Goal: Task Accomplishment & Management: Manage account settings

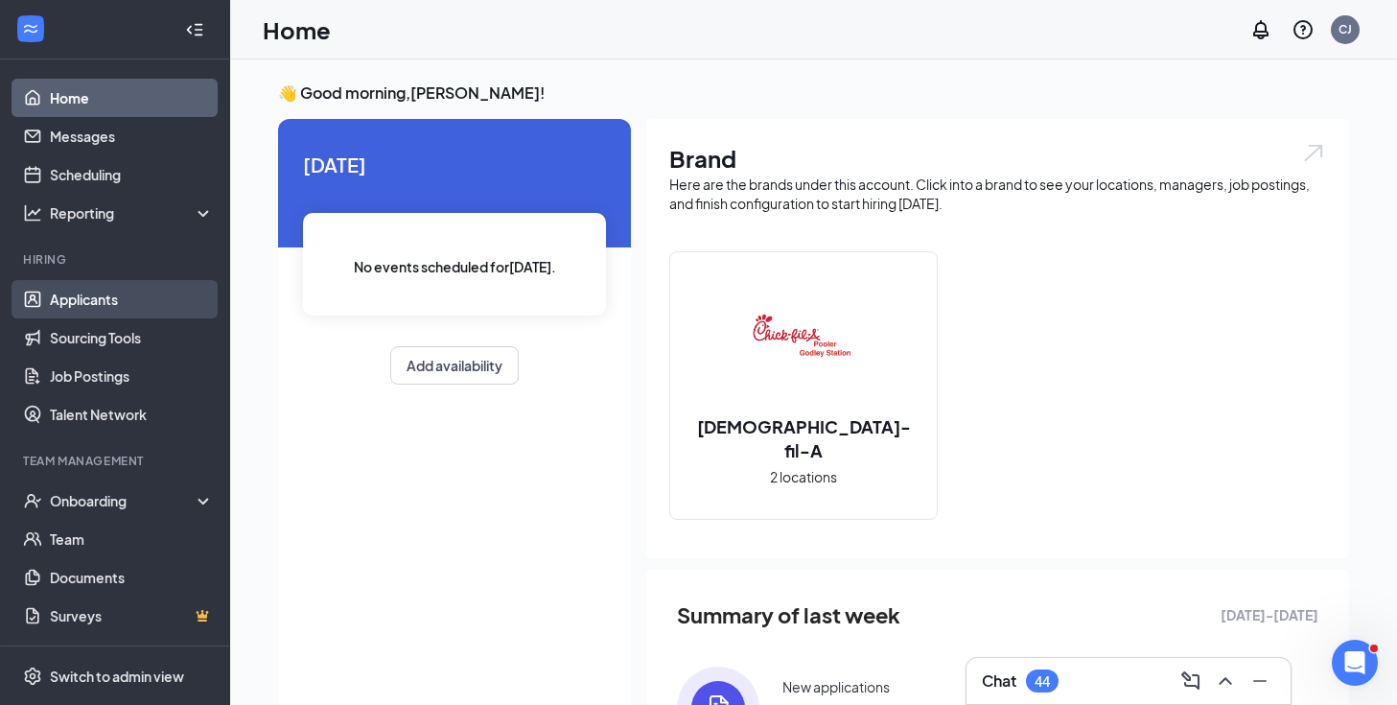
click at [127, 300] on link "Applicants" at bounding box center [132, 299] width 164 height 38
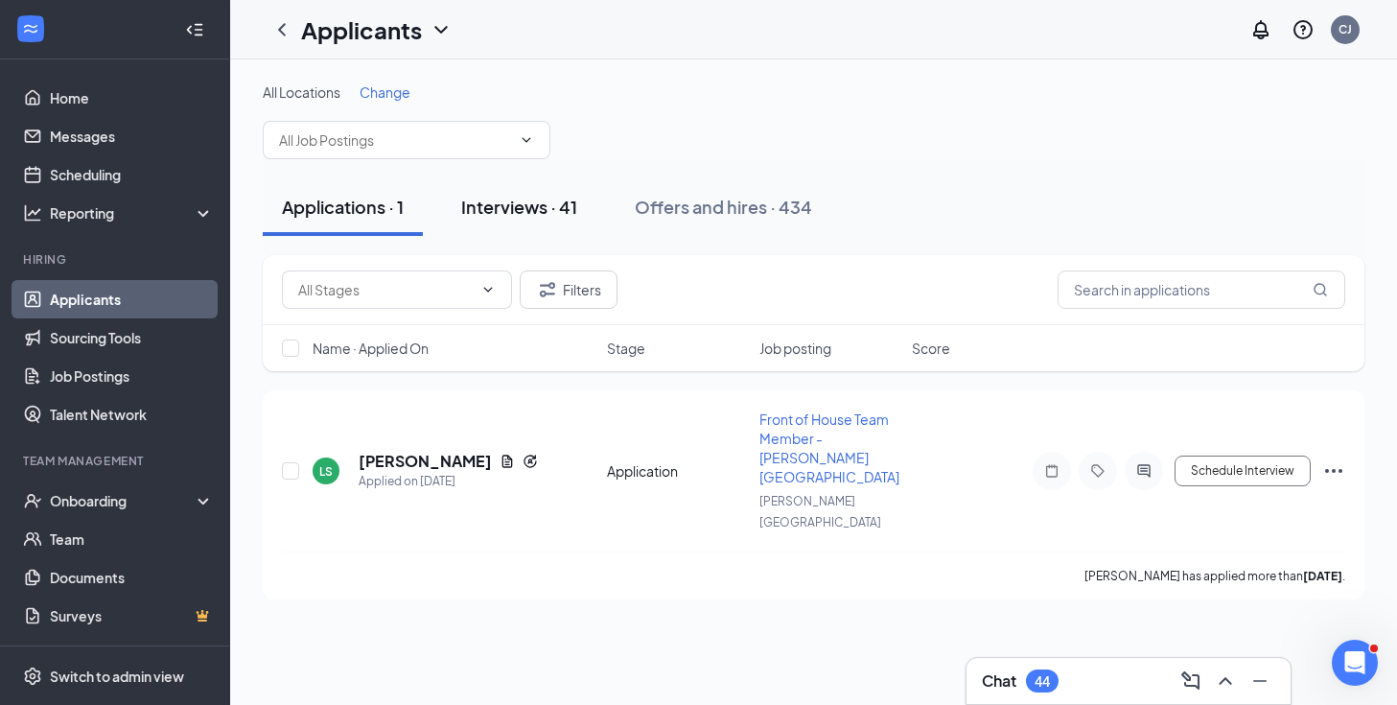
click at [497, 223] on button "Interviews · 41" at bounding box center [519, 207] width 154 height 58
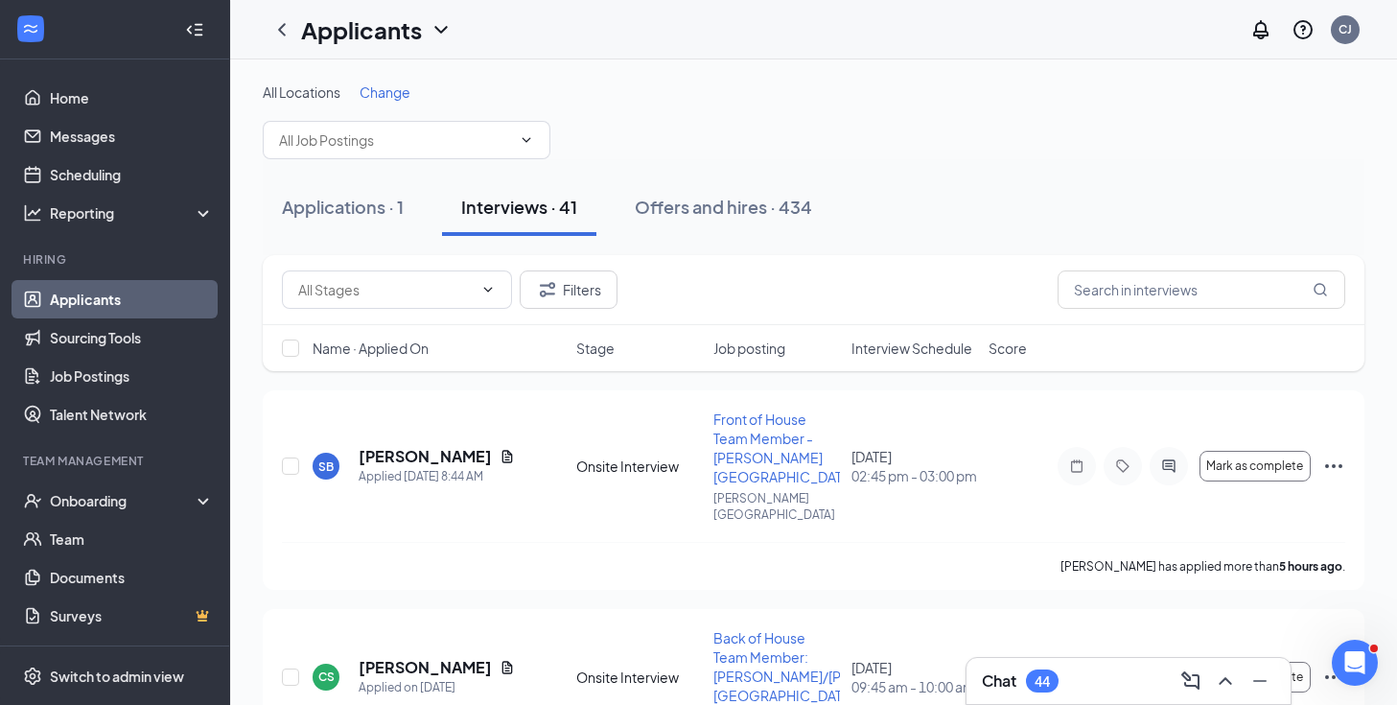
click at [889, 354] on span "Interview Schedule" at bounding box center [912, 348] width 121 height 19
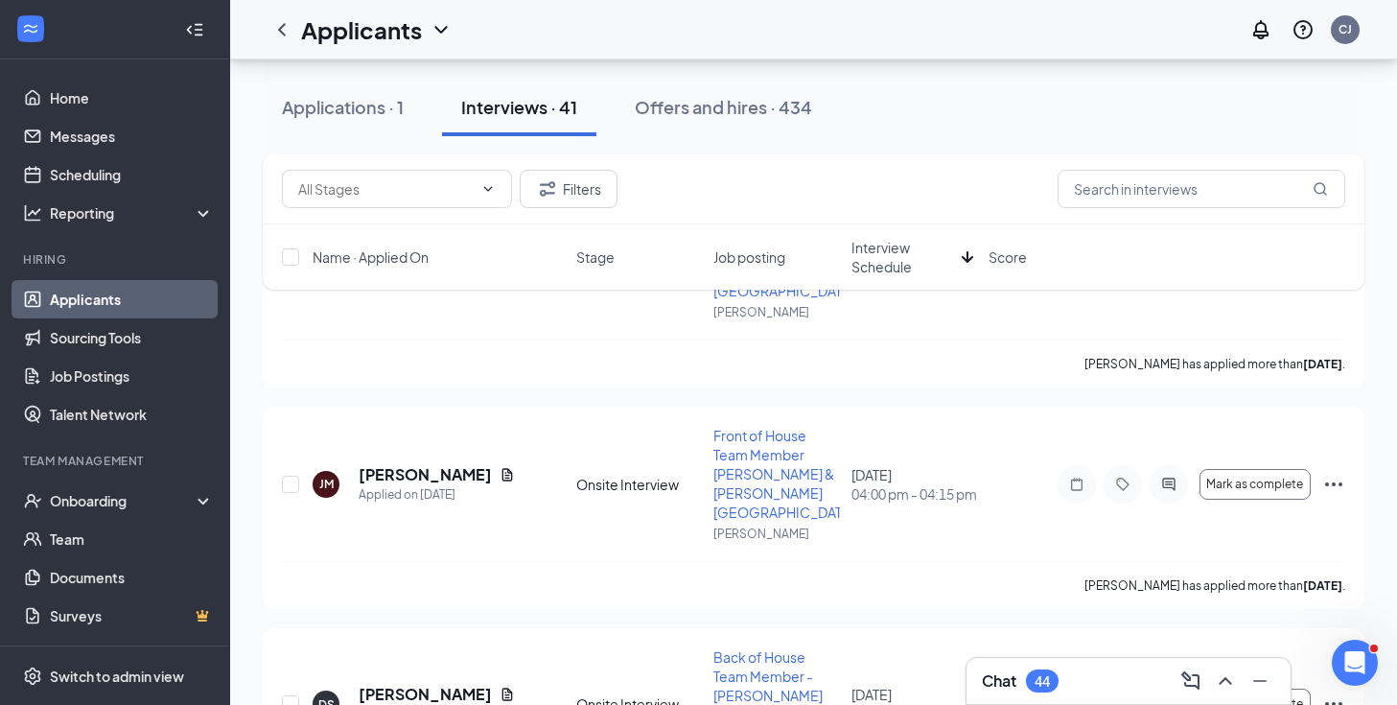
scroll to position [1596, 0]
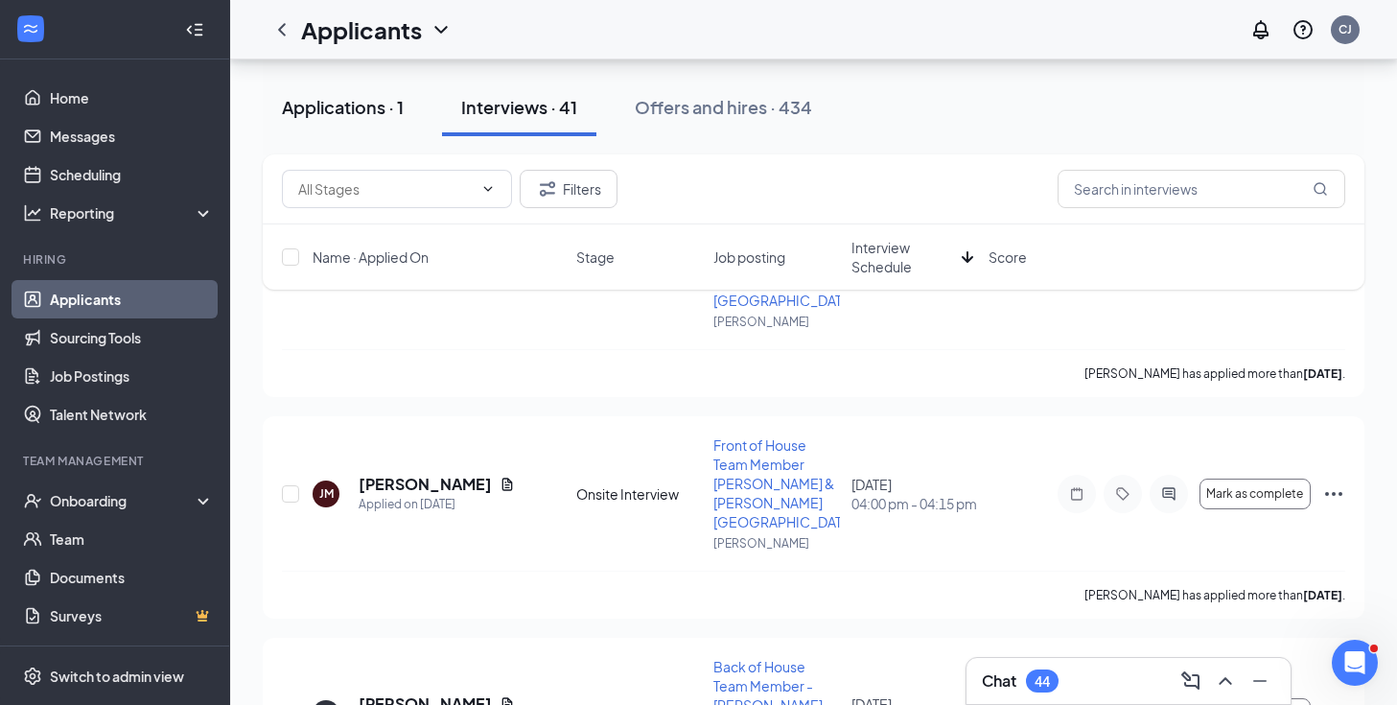
click at [393, 123] on button "Applications · 1" at bounding box center [343, 108] width 160 height 58
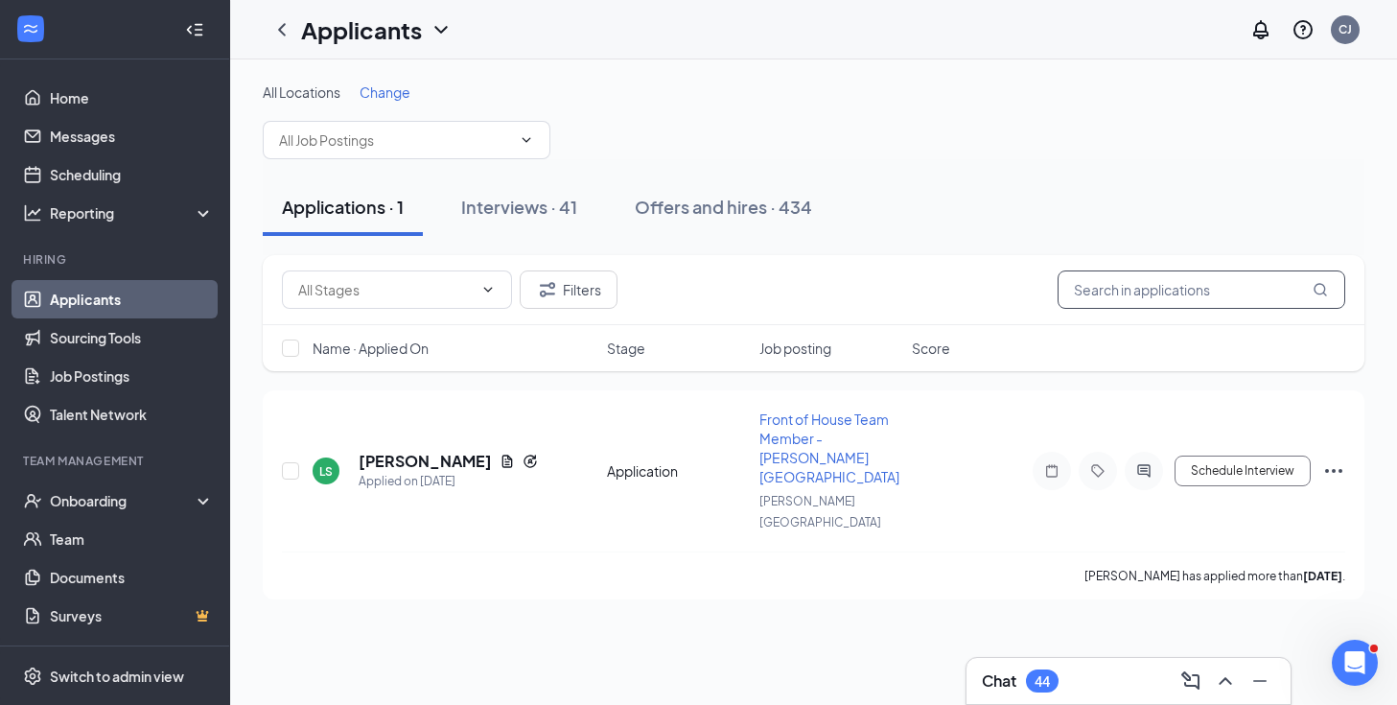
click at [1102, 275] on input "text" at bounding box center [1202, 289] width 288 height 38
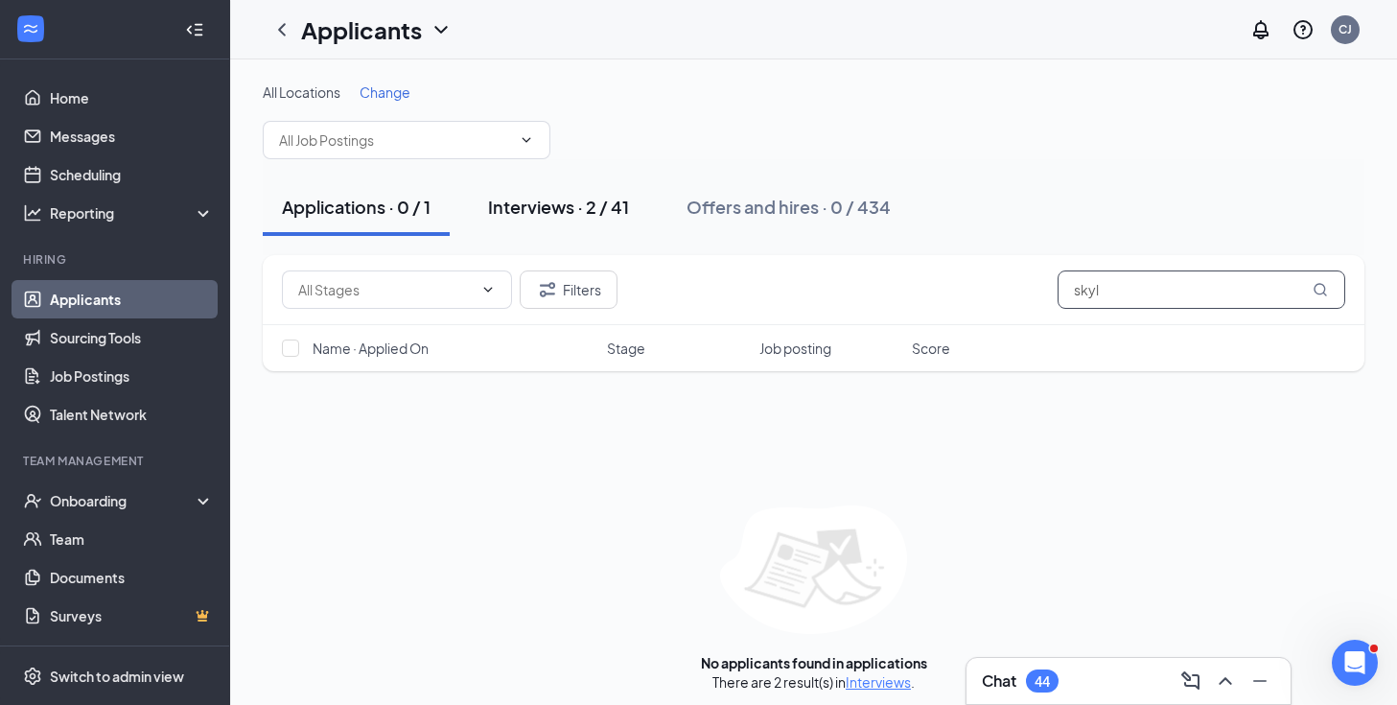
type input "skyl"
click at [607, 206] on div "Interviews · 2 / 41" at bounding box center [558, 207] width 141 height 24
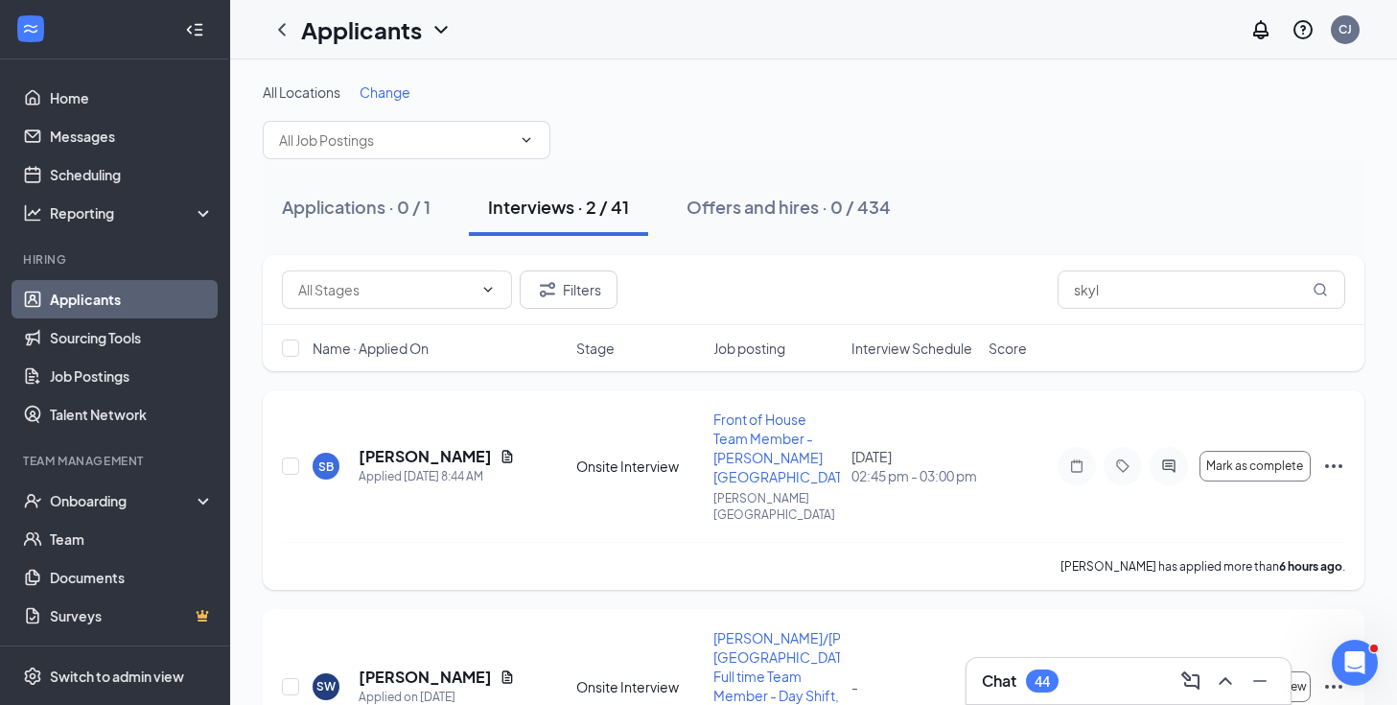
click at [500, 449] on icon "Document" at bounding box center [507, 456] width 15 height 15
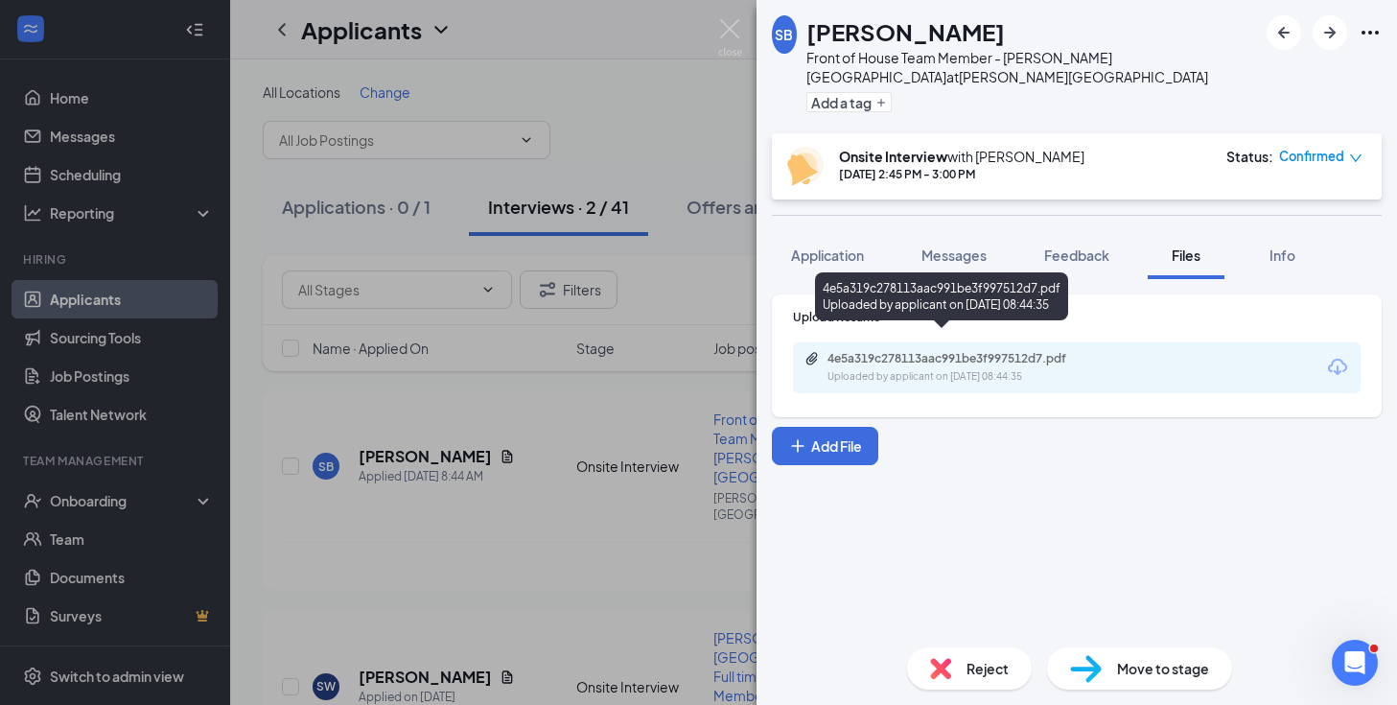
click at [964, 369] on div "Uploaded by applicant on [DATE] 08:44:35" at bounding box center [972, 376] width 288 height 15
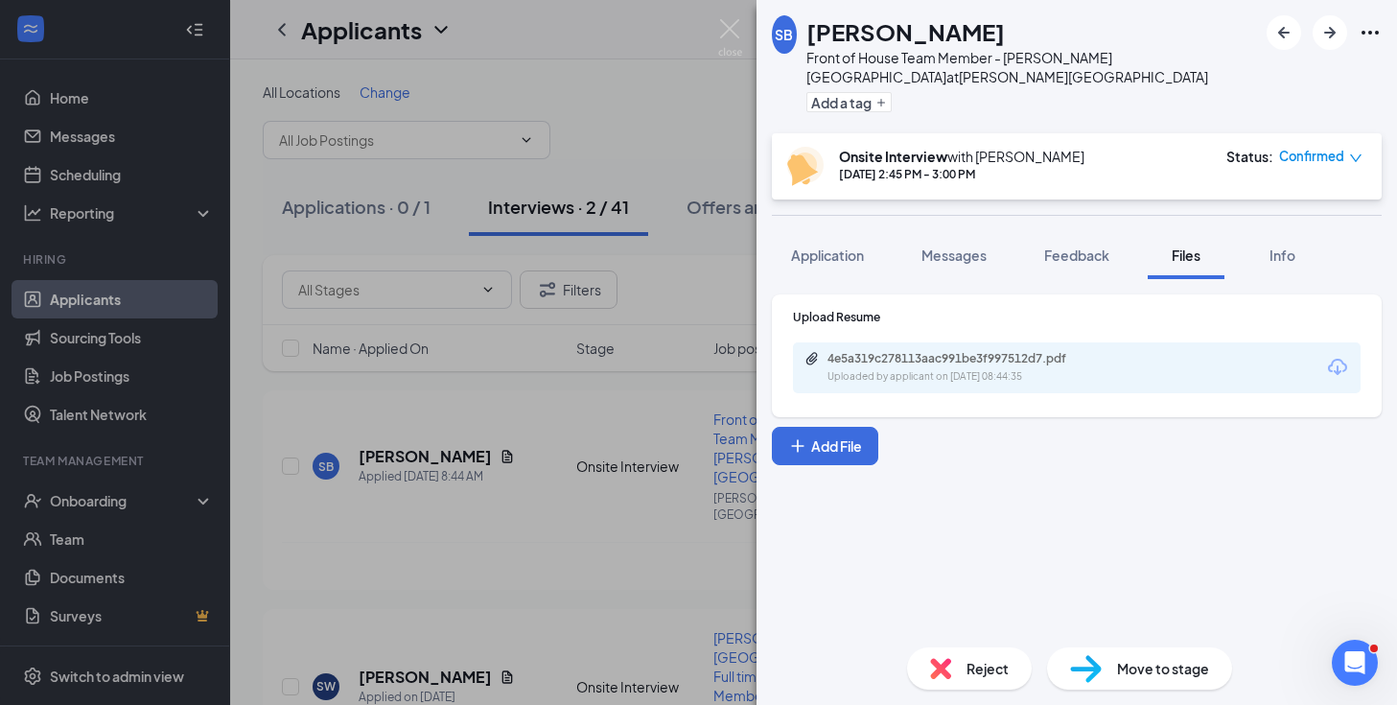
click at [523, 577] on div "SB [PERSON_NAME] Front of House Team Member - [PERSON_NAME] Station at [PERSON_…" at bounding box center [698, 352] width 1397 height 705
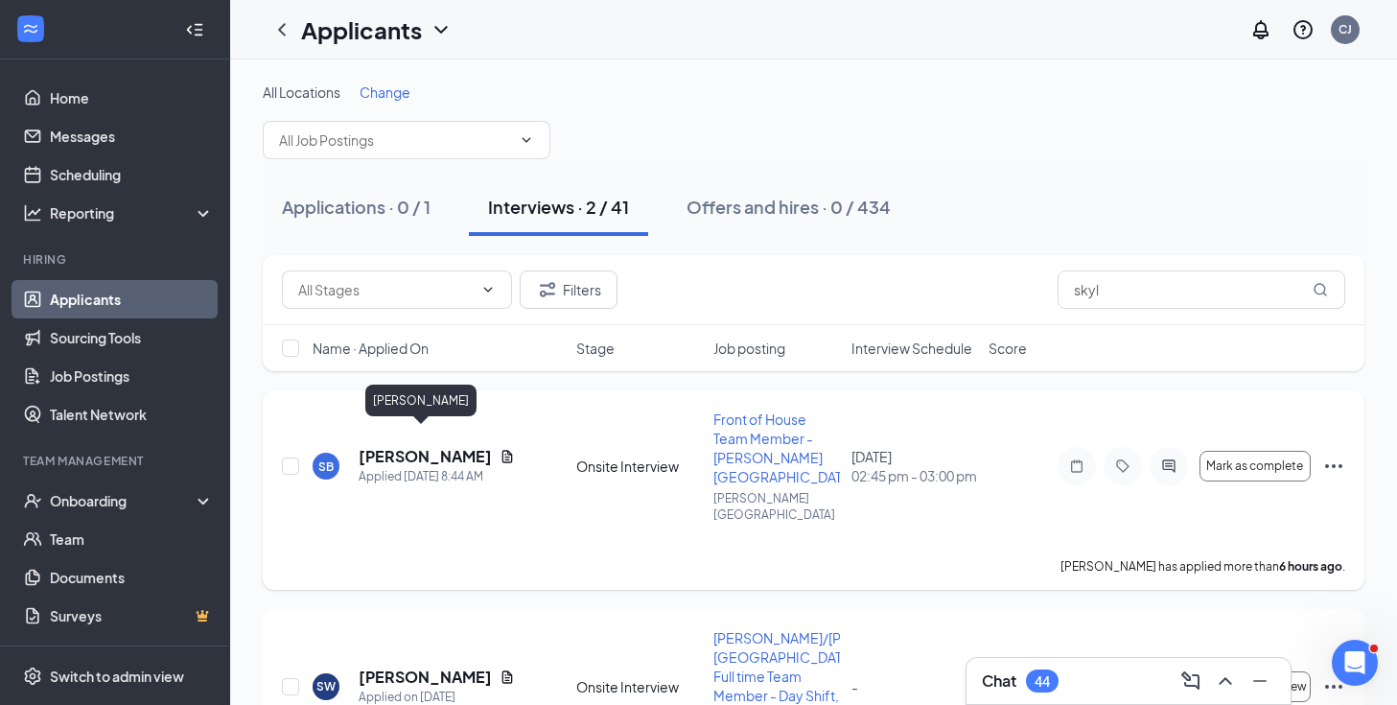
click at [421, 446] on h5 "[PERSON_NAME]" at bounding box center [425, 456] width 133 height 21
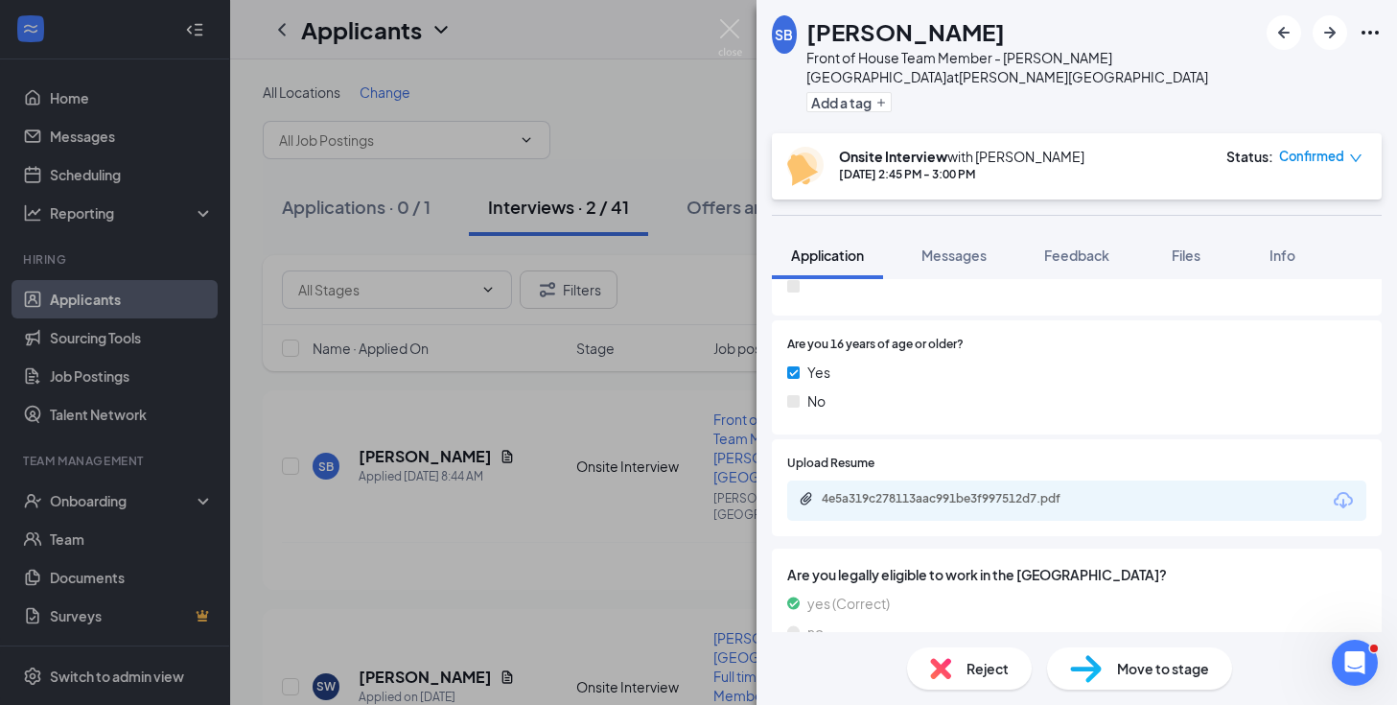
scroll to position [1957, 0]
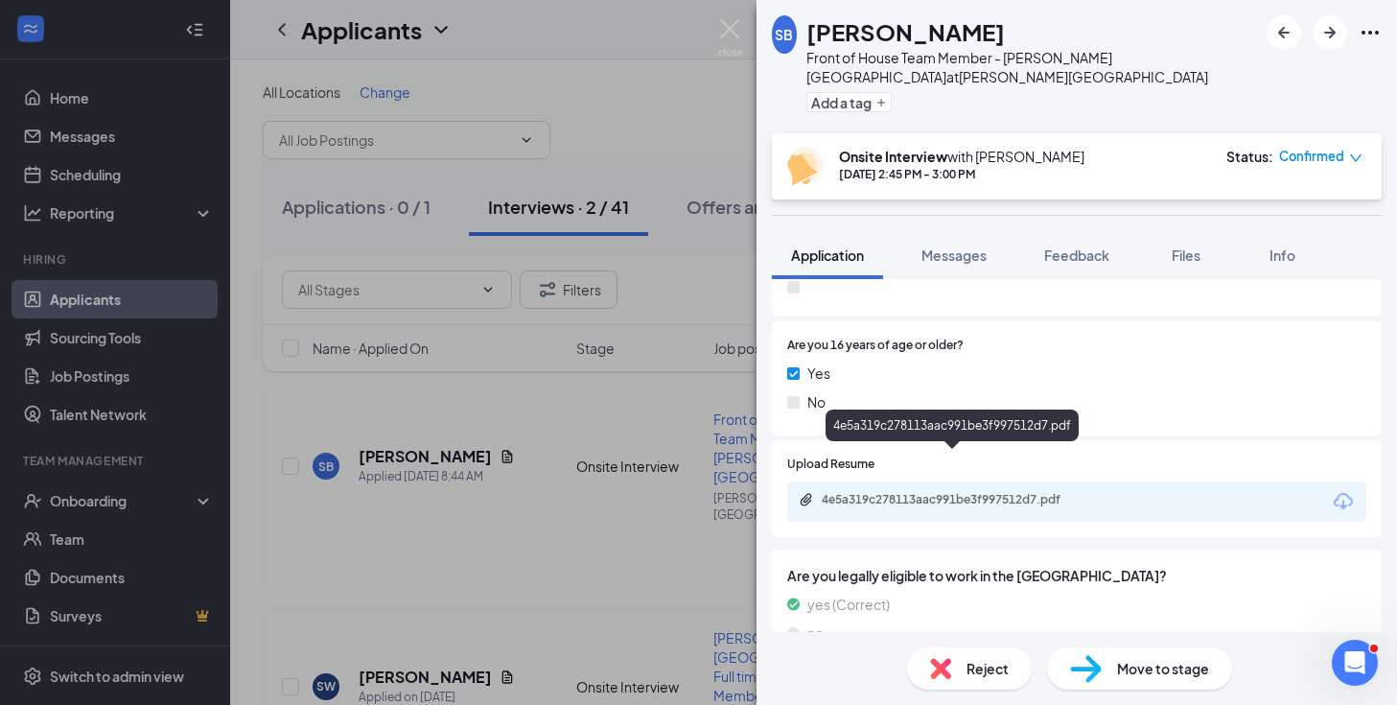
click at [987, 446] on div "4e5a319c278113aac991be3f997512d7.pdf" at bounding box center [952, 429] width 253 height 39
click at [987, 492] on div "4e5a319c278113aac991be3f997512d7.pdf" at bounding box center [956, 499] width 269 height 15
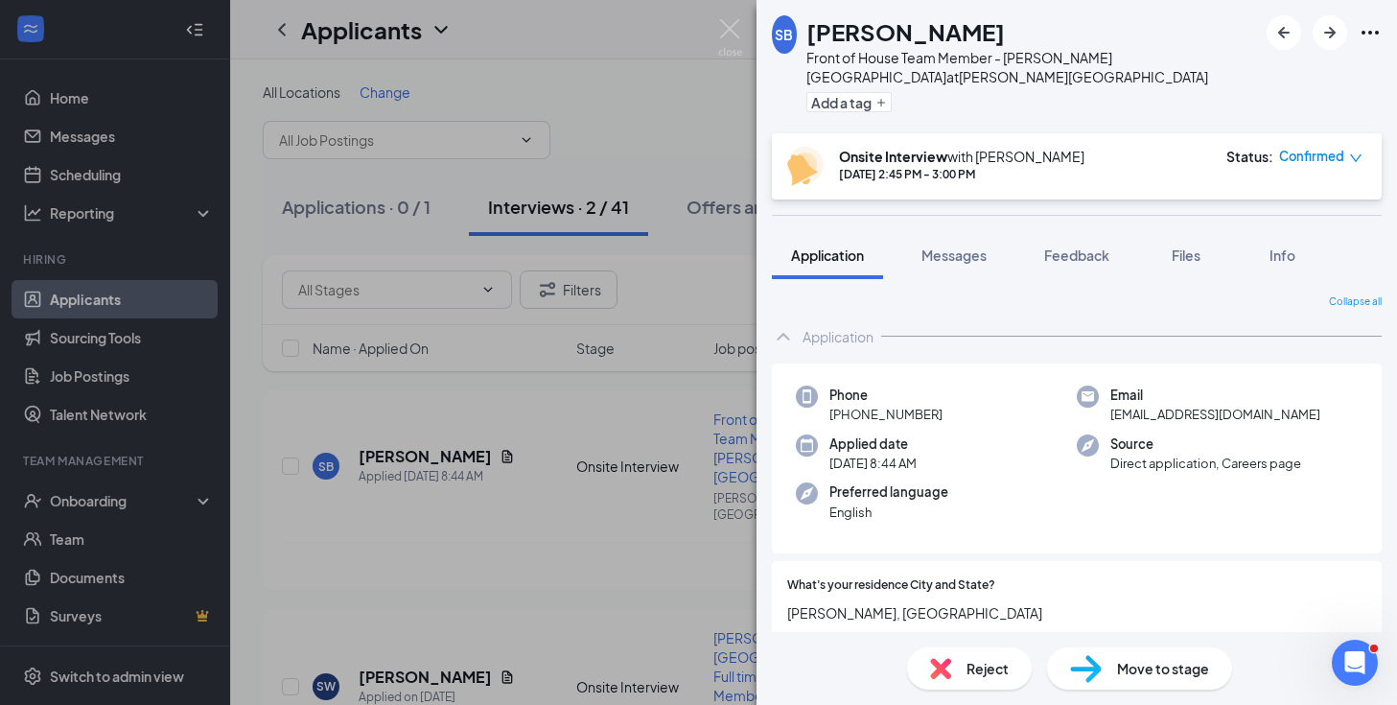
scroll to position [0, 0]
click at [723, 41] on img at bounding box center [730, 37] width 24 height 37
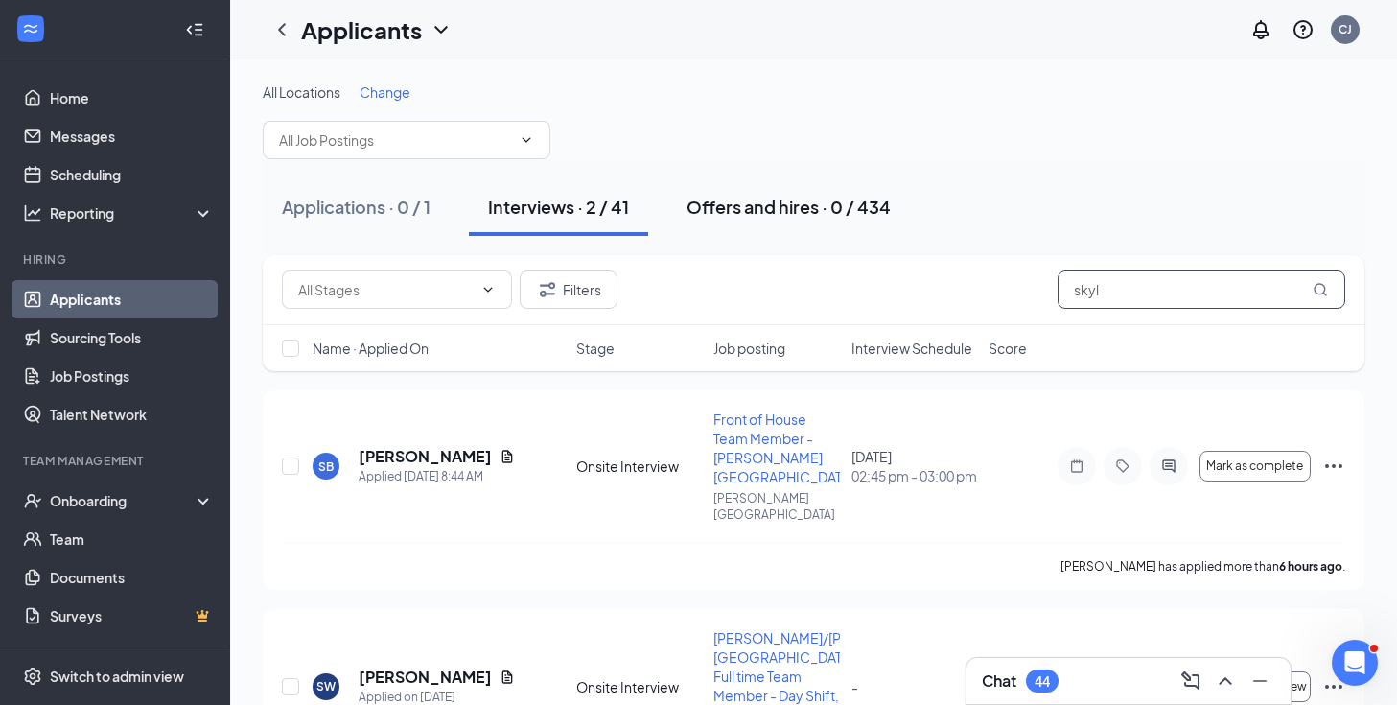
drag, startPoint x: 1108, startPoint y: 289, endPoint x: 878, endPoint y: 209, distance: 243.6
click at [1092, 289] on input "skyl" at bounding box center [1202, 289] width 288 height 38
type input "s"
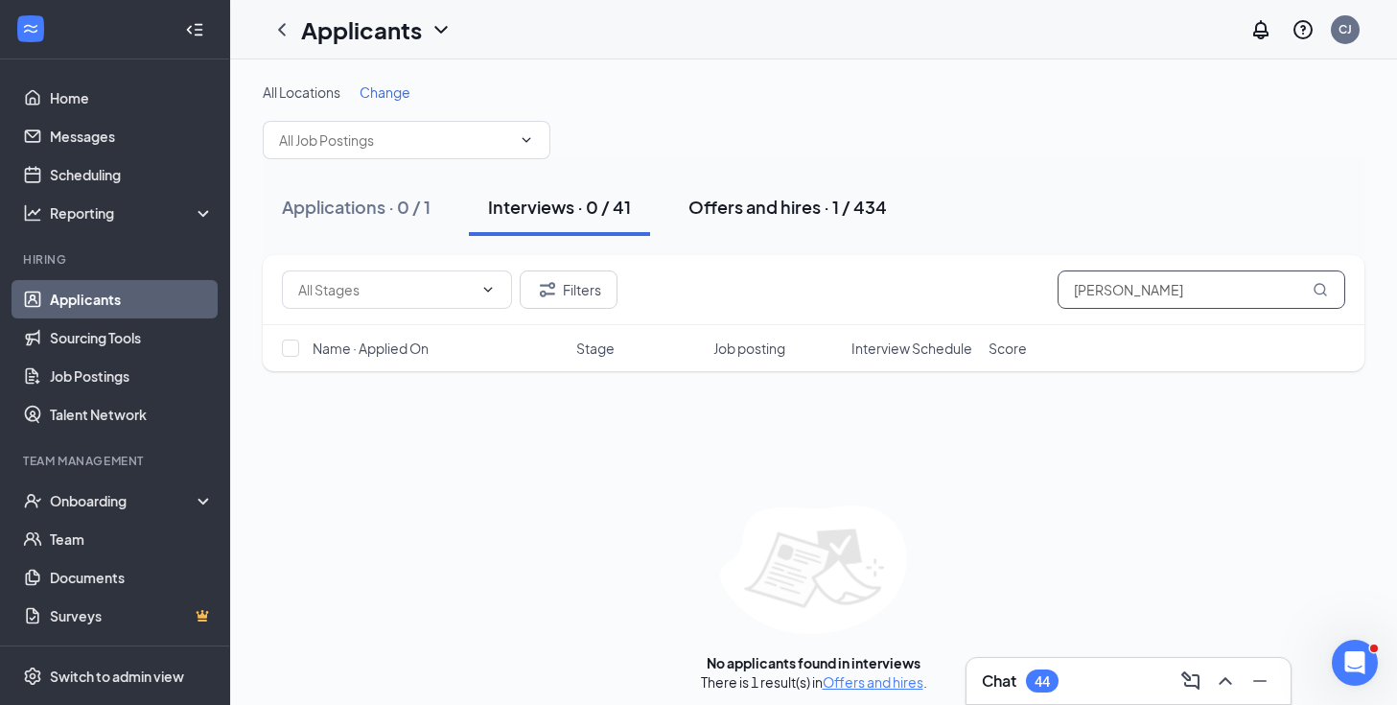
type input "[PERSON_NAME]"
drag, startPoint x: 878, startPoint y: 209, endPoint x: 764, endPoint y: 210, distance: 113.2
click at [764, 210] on div "Offers and hires · 1 / 434" at bounding box center [788, 207] width 199 height 24
click at [791, 213] on div "Offers and hires · 1 / 434" at bounding box center [788, 207] width 199 height 24
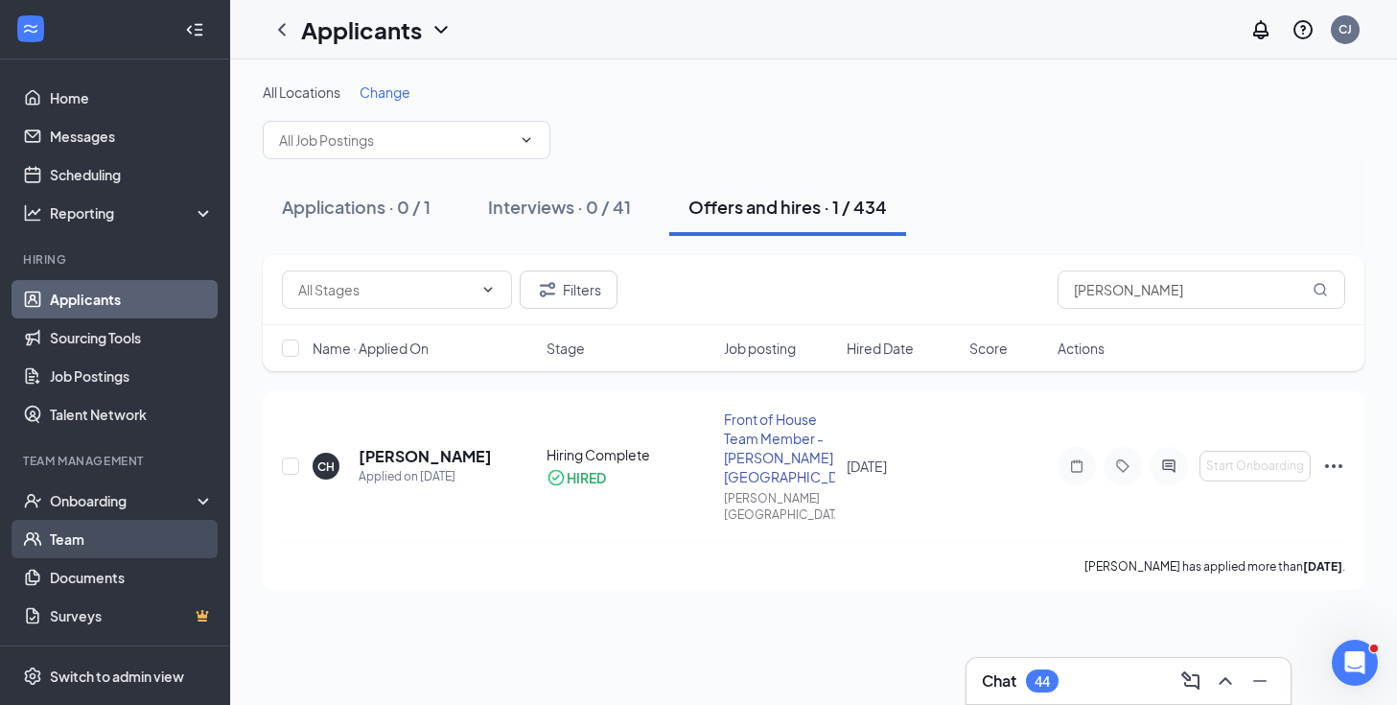
click at [126, 529] on link "Team" at bounding box center [132, 539] width 164 height 38
